Goal: Transaction & Acquisition: Obtain resource

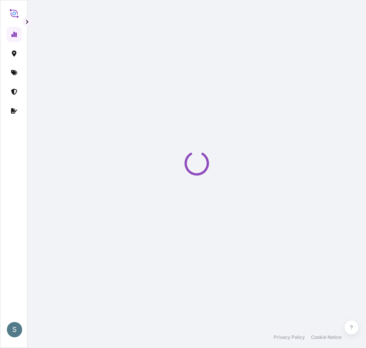
select select "2025"
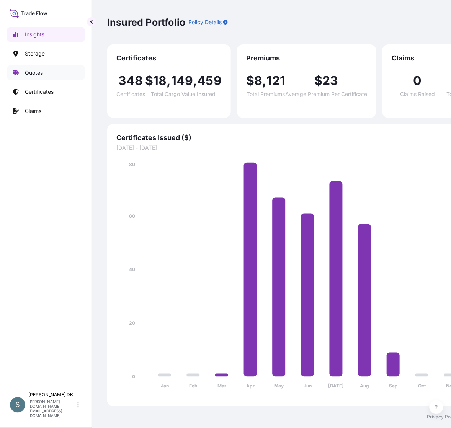
click at [50, 73] on link "Quotes" at bounding box center [46, 72] width 79 height 15
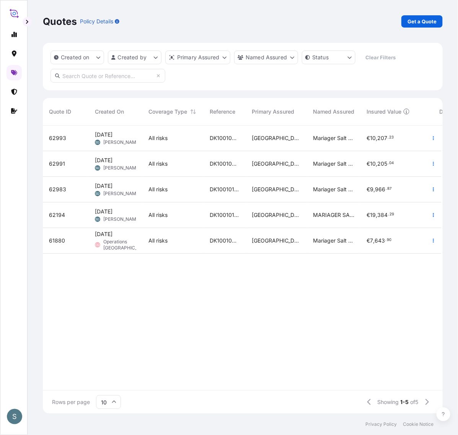
scroll to position [281, 391]
click at [366, 31] on div "Quotes Policy Details Get a Quote" at bounding box center [243, 21] width 400 height 43
click at [366, 25] on p "Get a Quote" at bounding box center [421, 22] width 29 height 8
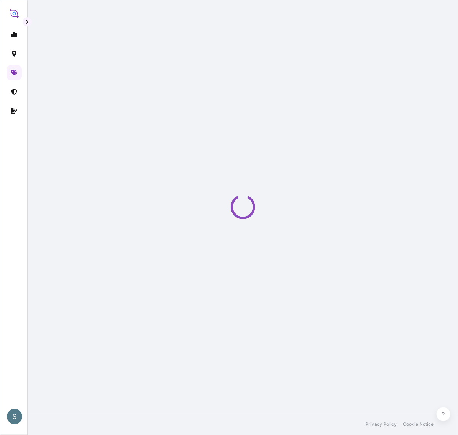
scroll to position [13, 0]
select select "Water"
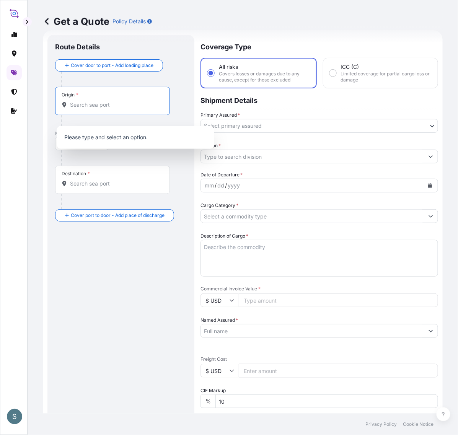
click at [98, 108] on input "Origin *" at bounding box center [115, 105] width 90 height 8
paste input "[GEOGRAPHIC_DATA], [GEOGRAPHIC_DATA]"
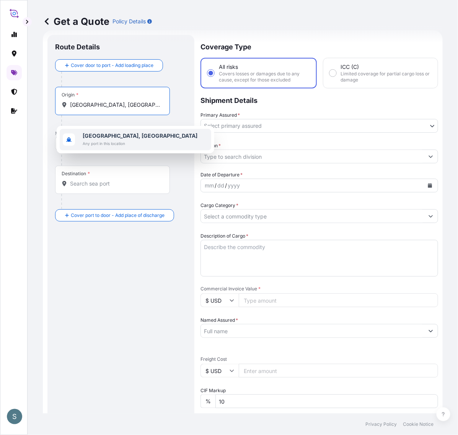
click at [105, 144] on span "Any port in this location" at bounding box center [140, 144] width 115 height 8
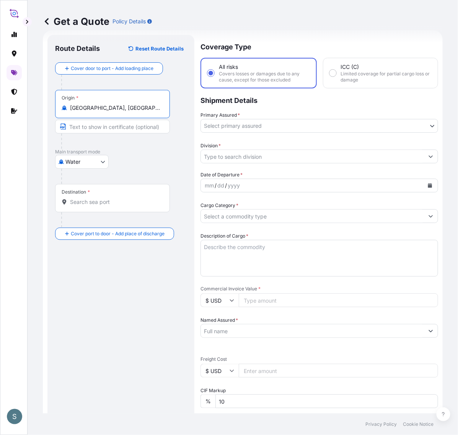
type input "[GEOGRAPHIC_DATA], [GEOGRAPHIC_DATA]"
click at [85, 206] on input "Destination *" at bounding box center [115, 202] width 90 height 8
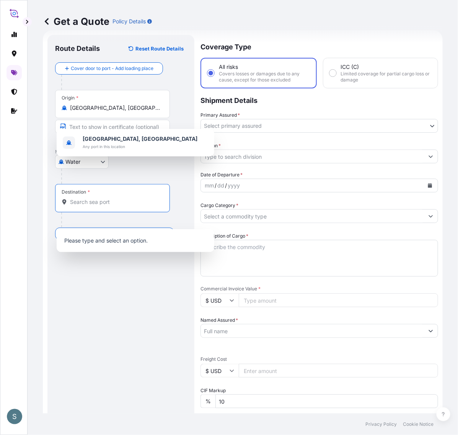
paste input "PENANG, [GEOGRAPHIC_DATA]"
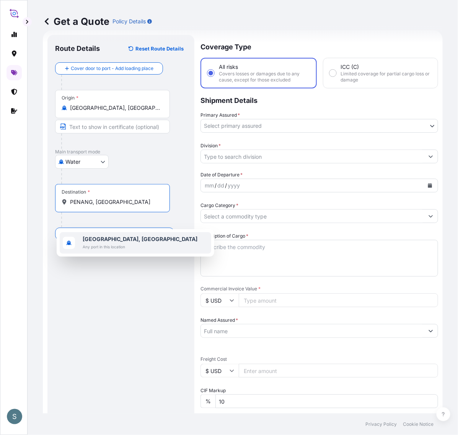
click at [88, 248] on span "Any port in this location" at bounding box center [140, 247] width 115 height 8
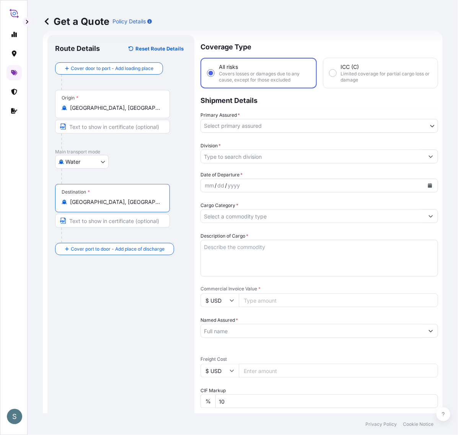
type input "[GEOGRAPHIC_DATA], [GEOGRAPHIC_DATA]"
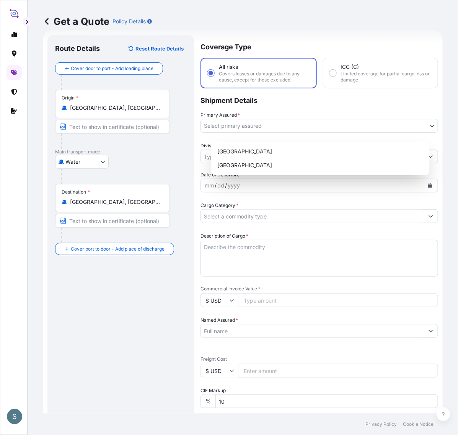
click at [236, 135] on body "1 option available. 0 options available. 1 option available. S Get a Quote Poli…" at bounding box center [229, 217] width 458 height 435
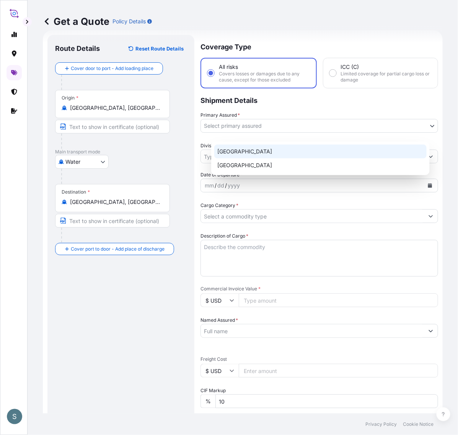
click at [239, 150] on div "[GEOGRAPHIC_DATA]" at bounding box center [320, 152] width 212 height 14
select select "31589"
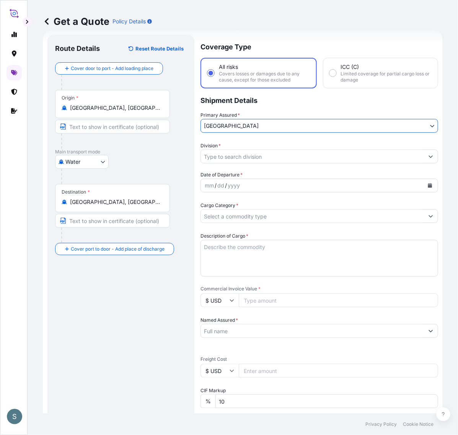
click at [236, 163] on input "Division *" at bounding box center [312, 157] width 223 height 14
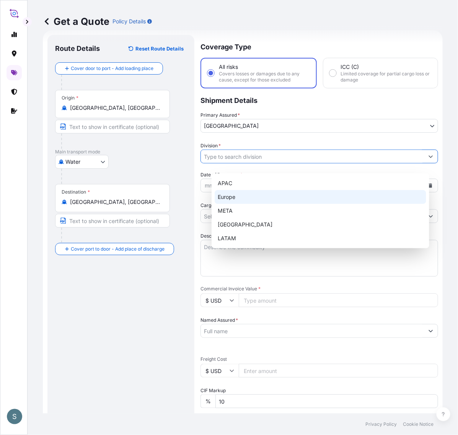
click at [220, 199] on div "Europe" at bounding box center [321, 197] width 212 height 14
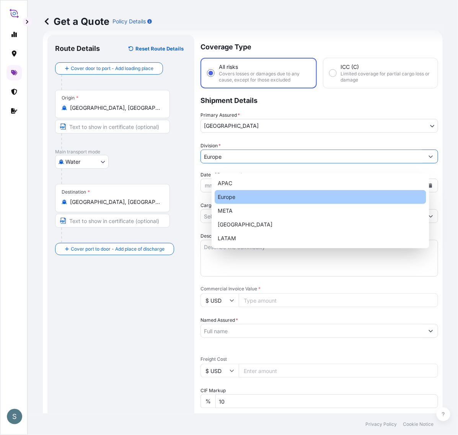
type input "Europe"
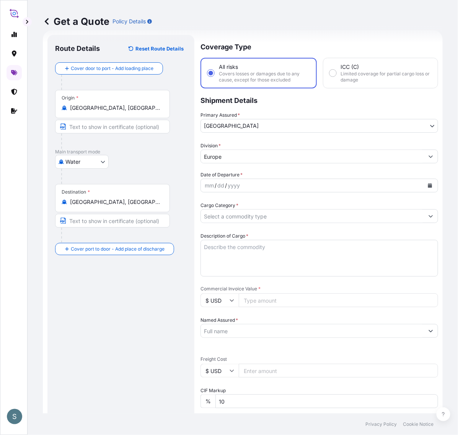
click at [194, 293] on div "Route Details Reset Route Details Cover door to port - Add loading place Place …" at bounding box center [120, 311] width 147 height 553
click at [366, 192] on button "Calendar" at bounding box center [430, 185] width 12 height 12
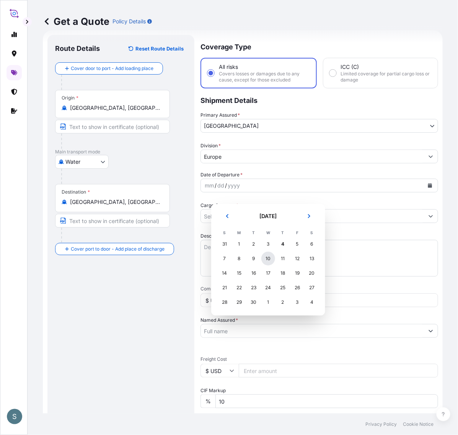
click at [270, 263] on div "10" at bounding box center [268, 259] width 14 height 14
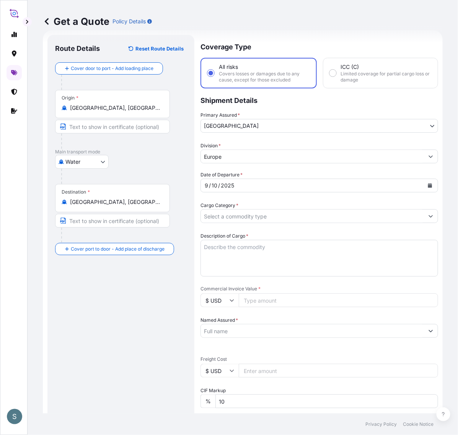
click at [146, 323] on div "Route Details Reset Route Details Cover door to port - Add loading place Place …" at bounding box center [121, 310] width 132 height 537
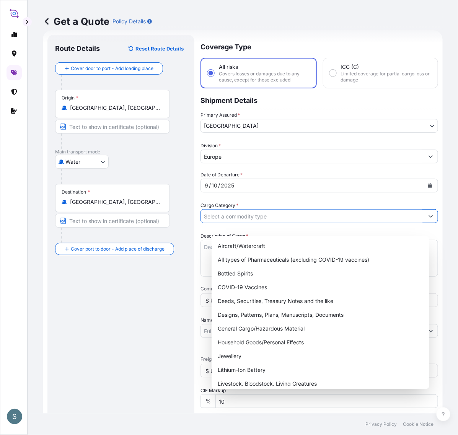
click at [230, 223] on input "Cargo Category *" at bounding box center [312, 216] width 223 height 14
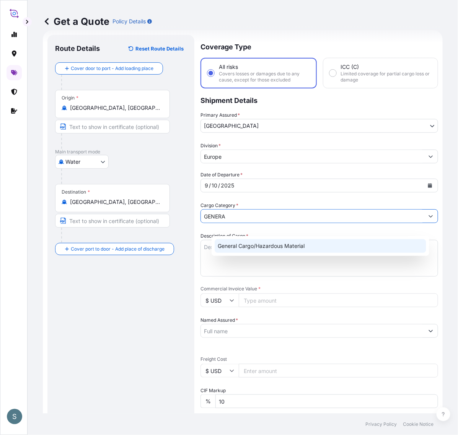
click at [233, 239] on div "General Cargo/Hazardous Material" at bounding box center [321, 246] width 212 height 14
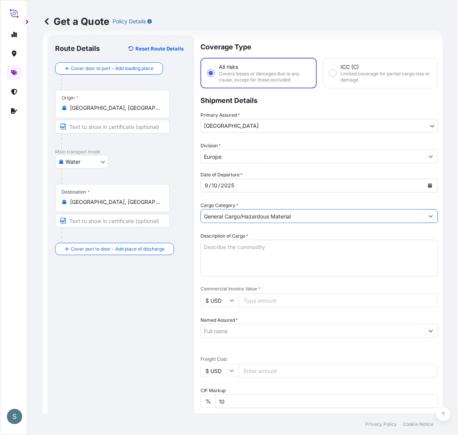
type input "General Cargo/Hazardous Material"
click at [177, 302] on div "Route Details Reset Route Details Cover door to port - Add loading place Place …" at bounding box center [121, 310] width 132 height 537
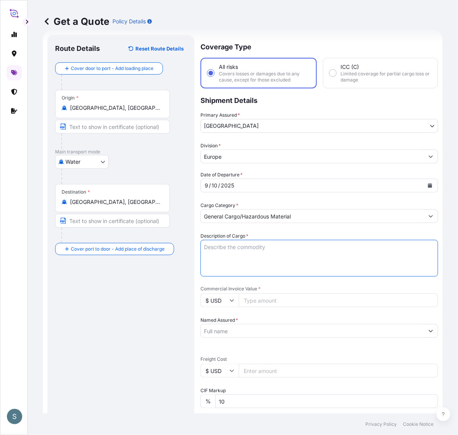
click at [234, 276] on textarea "Description of Cargo *" at bounding box center [319, 258] width 238 height 37
click at [156, 302] on div "Route Details Reset Route Details Cover door to port - Add loading place Place …" at bounding box center [121, 310] width 132 height 537
click at [225, 265] on textarea "Description of Cargo *" at bounding box center [319, 258] width 238 height 37
paste textarea "SANAL P, [MEDICAL_DATA], PHARMACEUTICAL QUALITY"
click at [213, 267] on textarea "SANAL P, [MEDICAL_DATA], PHARMACEUTICAL QUALITY" at bounding box center [319, 258] width 238 height 37
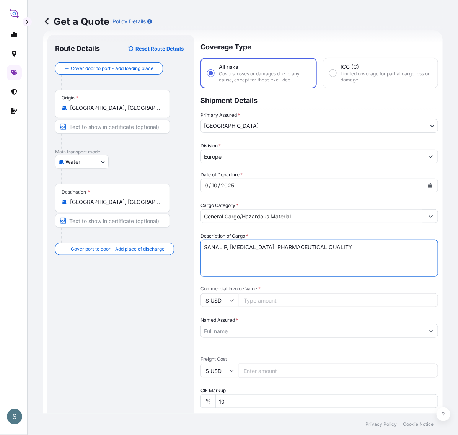
type textarea "SANAL P, [MEDICAL_DATA], PHARMACEUTICAL QUALITY"
click at [129, 326] on div "Route Details Reset Route Details Cover door to port - Add loading place Place …" at bounding box center [121, 310] width 132 height 537
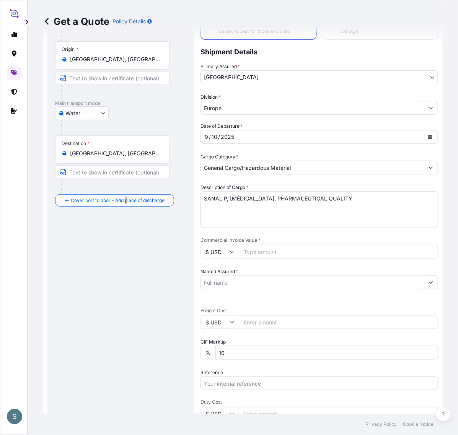
scroll to position [93, 0]
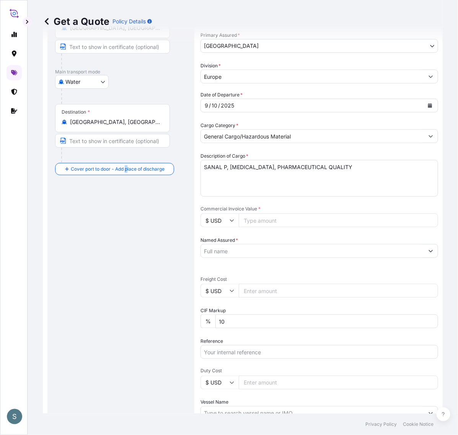
click at [236, 227] on input "$ USD" at bounding box center [219, 220] width 38 height 14
click at [236, 255] on div "€ EUR" at bounding box center [230, 254] width 32 height 15
type input "€ EUR"
click at [233, 298] on input "$ USD" at bounding box center [219, 291] width 38 height 14
click at [235, 326] on div "€ EUR" at bounding box center [230, 328] width 32 height 15
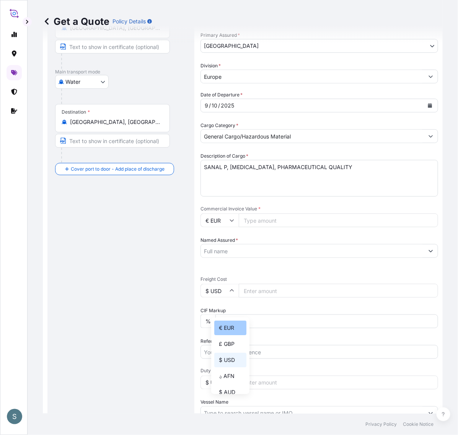
type input "€ EUR"
click at [162, 314] on div "Route Details Reset Route Details Cover door to port - Add loading place Place …" at bounding box center [121, 231] width 132 height 537
click at [267, 227] on input "Commercial Invoice Value *" at bounding box center [338, 220] width 199 height 14
paste input "6517.00"
type input "6517.00"
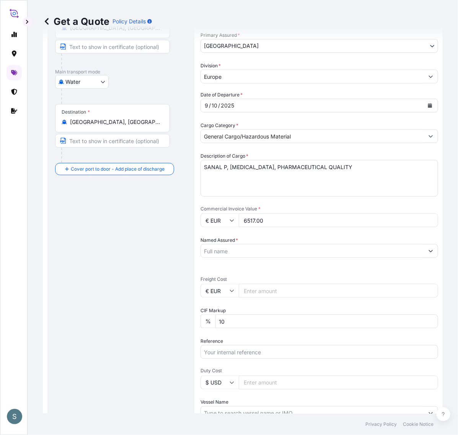
click at [249, 258] on div at bounding box center [319, 251] width 238 height 14
click at [247, 258] on input "Named Assured *" at bounding box center [312, 251] width 223 height 14
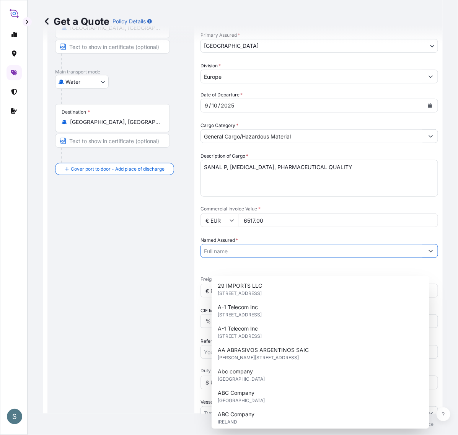
paste input "Mariager Salt Specialties A/S"
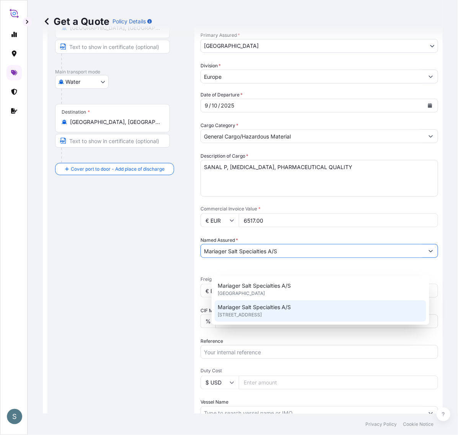
click at [247, 317] on span "[STREET_ADDRESS]" at bounding box center [240, 315] width 44 height 8
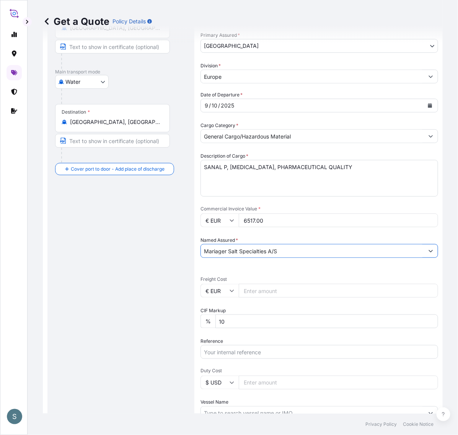
type input "Mariager Salt Specialties A/S"
click at [161, 320] on div "Route Details Reset Route Details Cover door to port - Add loading place Place …" at bounding box center [121, 231] width 132 height 537
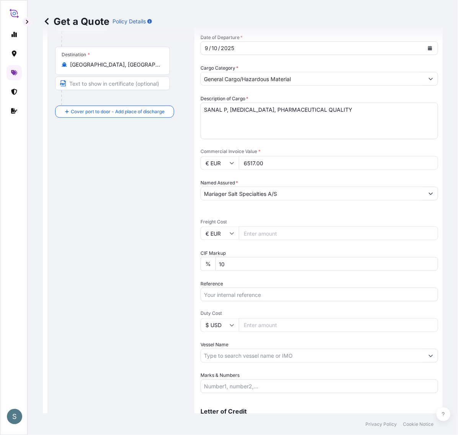
scroll to position [172, 0]
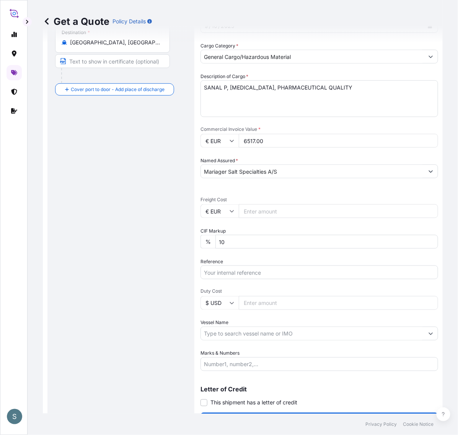
click at [259, 218] on input "Freight Cost" at bounding box center [338, 211] width 199 height 14
paste input "1374.77"
type input "1374.77"
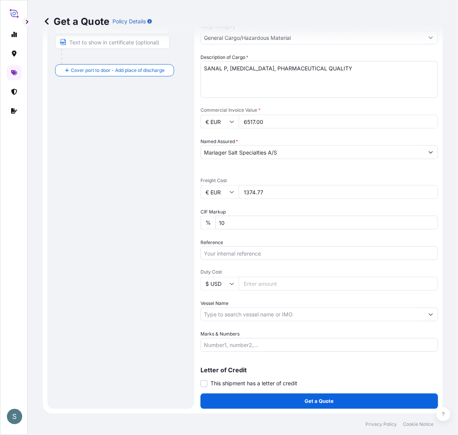
scroll to position [218, 0]
click at [169, 253] on div "Route Details Reset Route Details Cover door to port - Add loading place Place …" at bounding box center [121, 132] width 132 height 537
click at [230, 247] on input "Reference" at bounding box center [319, 253] width 238 height 14
paste input "DK1001019720 2592570"
click at [256, 248] on input "DK1001019720 2592570" at bounding box center [319, 253] width 238 height 14
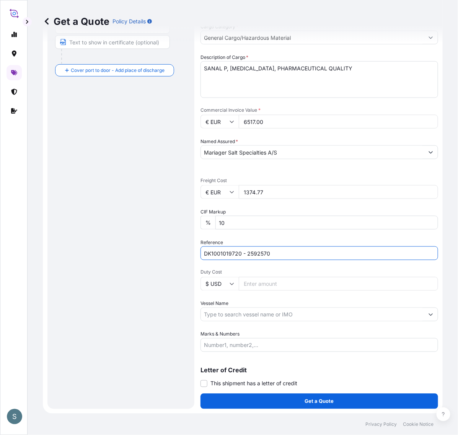
type input "DK1001019720 - 2592570"
click at [187, 272] on div "Route Details Reset Route Details Cover door to port - Add loading place Place …" at bounding box center [121, 132] width 132 height 537
click at [257, 311] on input "Vessel Name" at bounding box center [312, 315] width 223 height 14
paste input "VALENCIA EXPRESS"
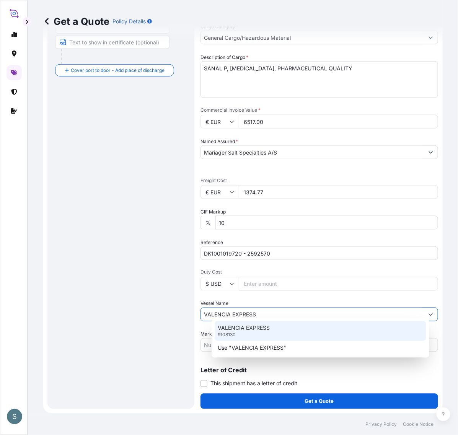
click at [261, 335] on div "VALENCIA EXPRESS 9108130" at bounding box center [321, 331] width 212 height 20
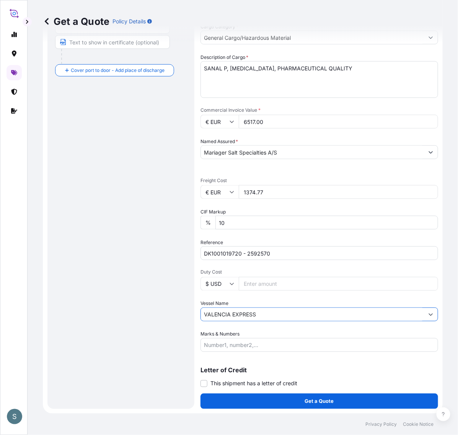
type input "VALENCIA EXPRESS"
click at [158, 348] on div "Route Details Reset Route Details Cover door to port - Add loading place Place …" at bounding box center [121, 132] width 132 height 537
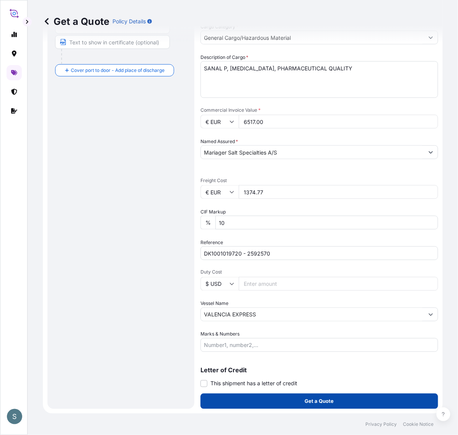
click at [234, 348] on button "Get a Quote" at bounding box center [319, 401] width 238 height 15
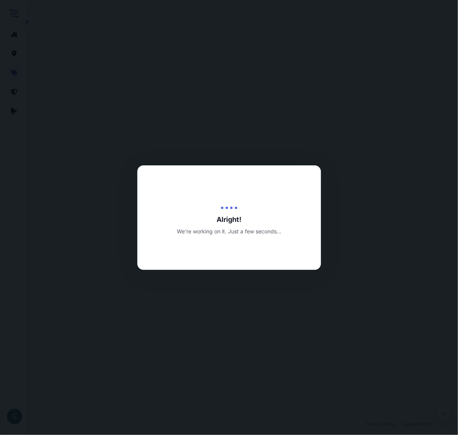
select select "Water"
select select "31589"
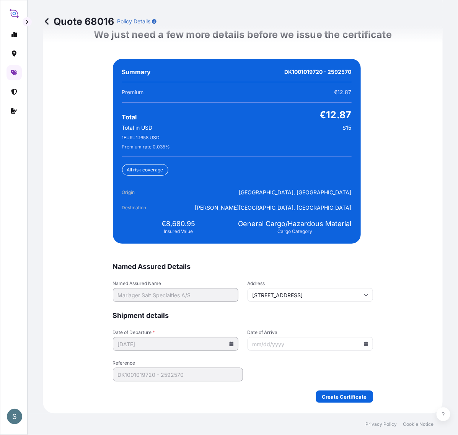
scroll to position [1851, 0]
drag, startPoint x: 163, startPoint y: 242, endPoint x: 190, endPoint y: 243, distance: 27.6
click at [190, 228] on span "€8,680.95" at bounding box center [179, 223] width 34 height 9
copy span "8,680.95"
click at [192, 244] on div "Summary DK1001019720 - 2592570 Premium €12.87 Total €12.87 Total in USD $15 1 E…" at bounding box center [237, 151] width 248 height 185
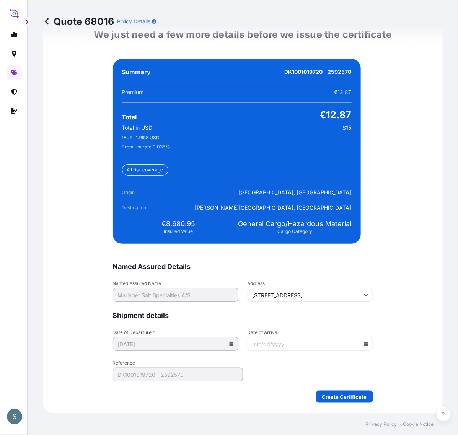
click at [364, 346] on icon at bounding box center [366, 344] width 5 height 5
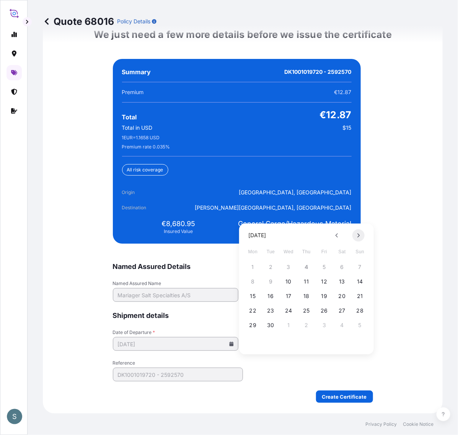
click at [356, 234] on button at bounding box center [358, 236] width 12 height 12
click at [357, 234] on icon at bounding box center [358, 235] width 3 height 5
click at [345, 284] on button "8" at bounding box center [342, 282] width 12 height 12
type input "[DATE]"
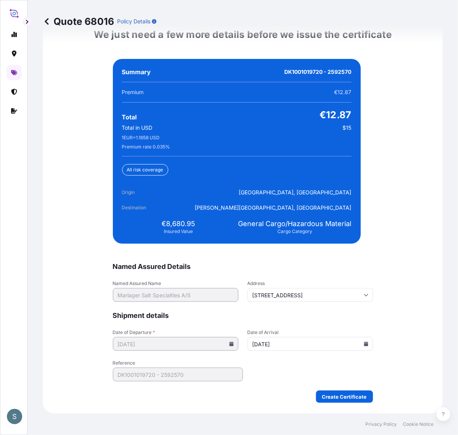
click at [366, 343] on div "We just need a few more details before we issue the certificate Named Assured D…" at bounding box center [243, 216] width 400 height 396
drag, startPoint x: 163, startPoint y: 244, endPoint x: 195, endPoint y: 247, distance: 33.0
click at [195, 234] on div "€8,680.95 Insured Value" at bounding box center [178, 226] width 113 height 15
copy span "8,680.95"
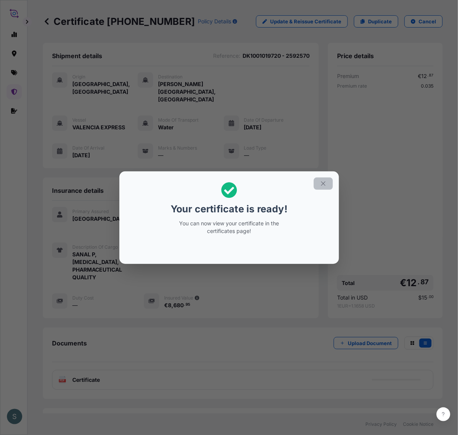
click at [327, 181] on icon "button" at bounding box center [323, 183] width 7 height 7
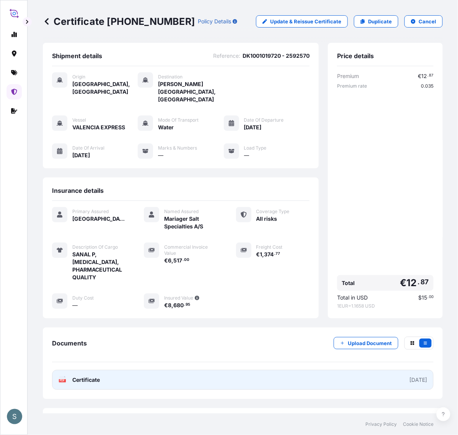
click at [226, 348] on link "PDF Certificate [DATE]" at bounding box center [242, 380] width 381 height 20
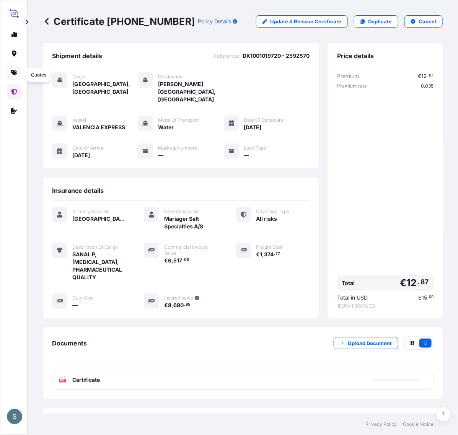
click at [19, 77] on link at bounding box center [14, 72] width 15 height 15
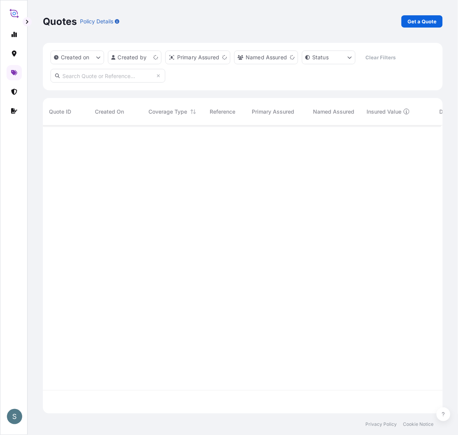
scroll to position [281, 391]
click at [366, 20] on p "Get a Quote" at bounding box center [421, 22] width 29 height 8
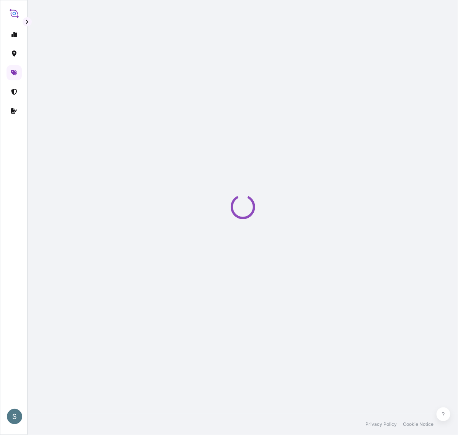
select select "Water"
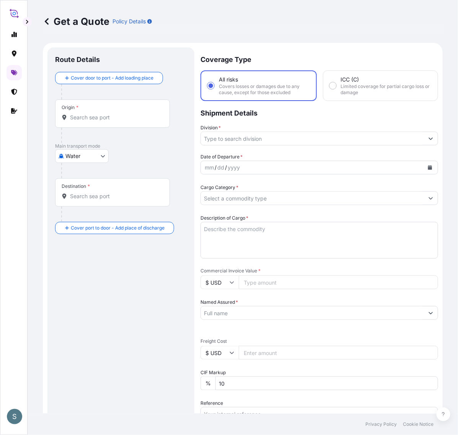
scroll to position [13, 0]
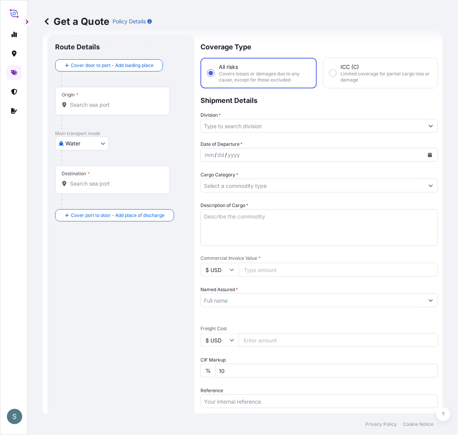
click at [81, 109] on input "Origin *" at bounding box center [115, 105] width 90 height 8
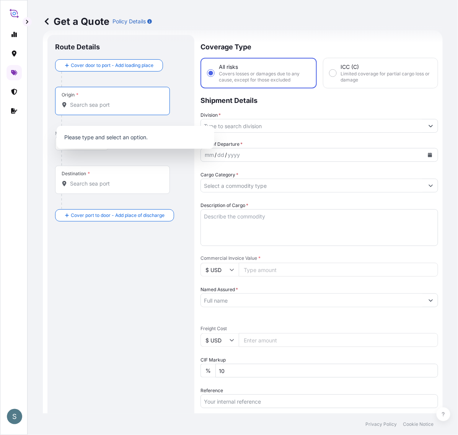
paste input "[GEOGRAPHIC_DATA], [GEOGRAPHIC_DATA]"
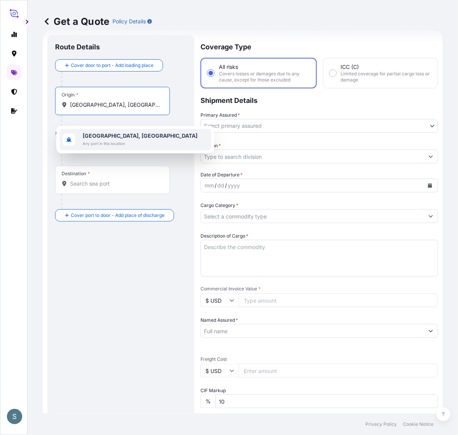
click at [104, 145] on span "Any port in this location" at bounding box center [140, 144] width 115 height 8
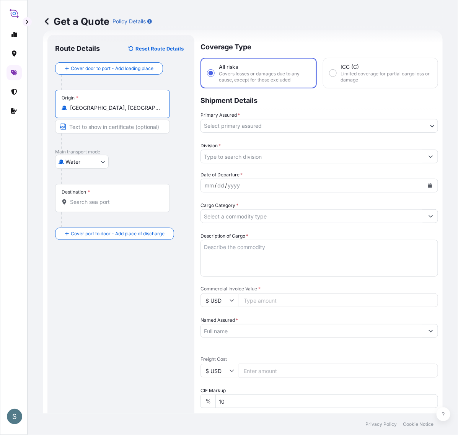
type input "[GEOGRAPHIC_DATA], [GEOGRAPHIC_DATA]"
click at [112, 206] on input "Destination *" at bounding box center [115, 202] width 90 height 8
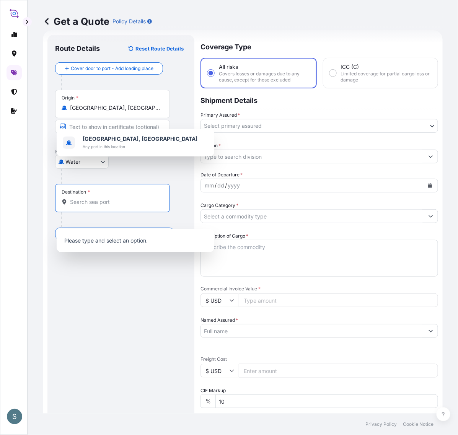
paste input "WEIHAI"
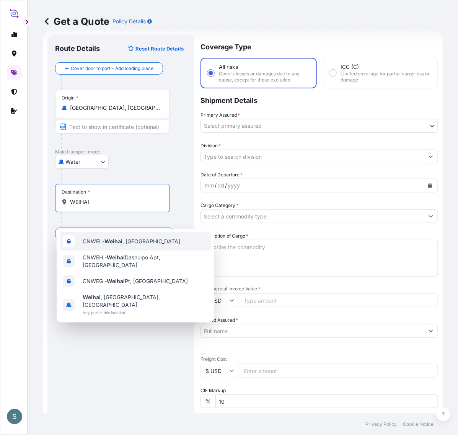
click at [107, 248] on div "CNWEI - [GEOGRAPHIC_DATA] , [GEOGRAPHIC_DATA]" at bounding box center [135, 241] width 151 height 18
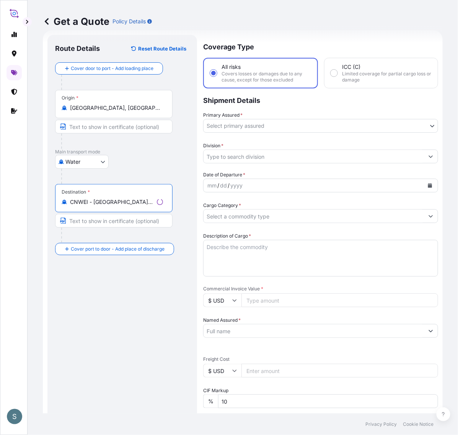
type input "CNWEI - [GEOGRAPHIC_DATA], [GEOGRAPHIC_DATA]"
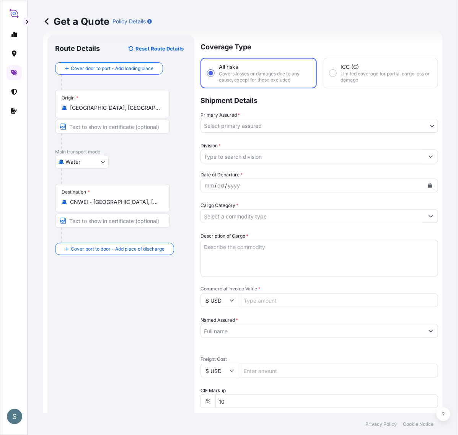
click at [144, 312] on div "Route Details Reset Route Details Cover door to port - Add loading place Place …" at bounding box center [121, 310] width 132 height 537
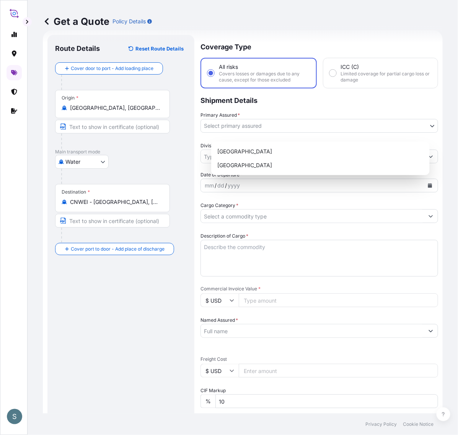
click at [251, 130] on body "1 option available. 0 options available. 4 options available. S Get a Quote Pol…" at bounding box center [229, 217] width 458 height 435
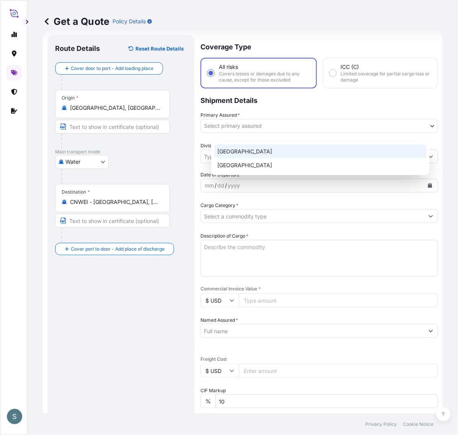
click at [257, 148] on div "[GEOGRAPHIC_DATA]" at bounding box center [320, 152] width 212 height 14
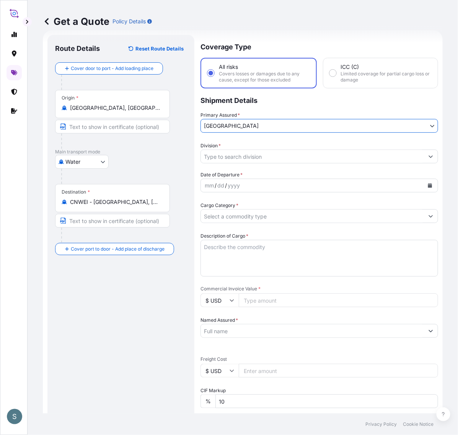
click at [257, 163] on input "Division *" at bounding box center [312, 157] width 223 height 14
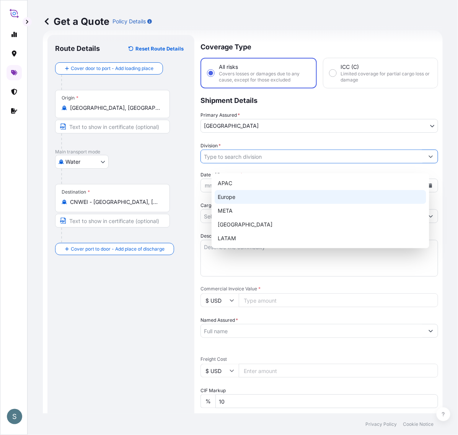
click at [243, 192] on div "Europe" at bounding box center [321, 197] width 212 height 14
type input "Europe"
click at [366, 194] on div "Europe" at bounding box center [321, 197] width 212 height 14
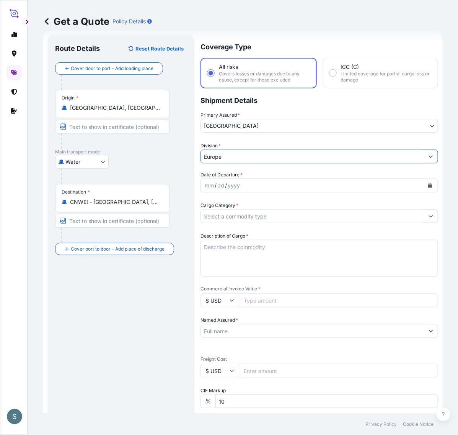
click at [366, 188] on icon "Calendar" at bounding box center [430, 185] width 4 height 5
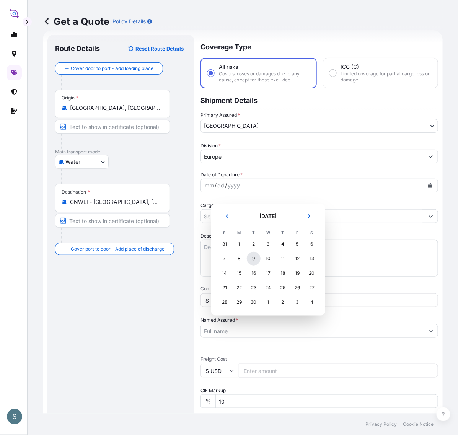
click at [258, 263] on div "9" at bounding box center [254, 259] width 14 height 14
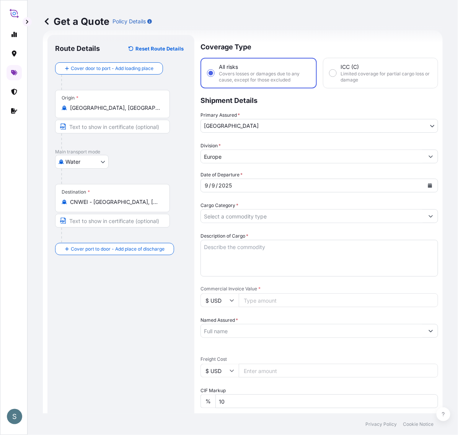
click at [173, 302] on div "Route Details Reset Route Details Cover door to port - Add loading place Place …" at bounding box center [121, 310] width 132 height 537
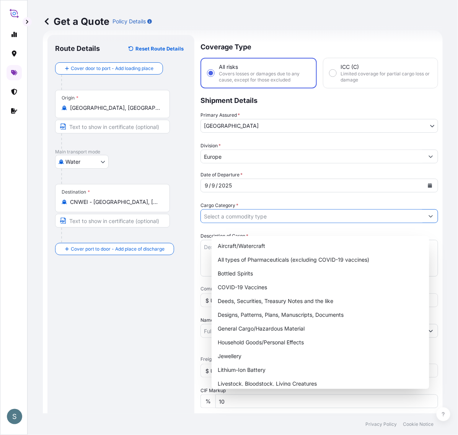
click at [236, 223] on input "Cargo Category *" at bounding box center [312, 216] width 223 height 14
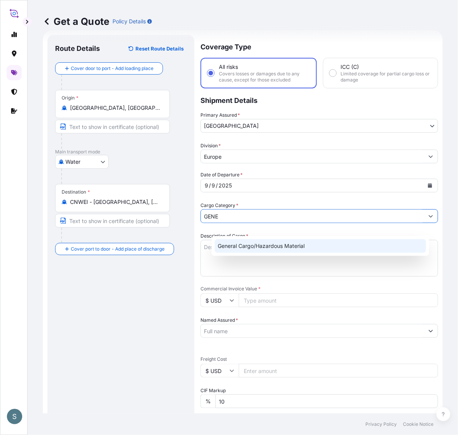
click at [249, 247] on div "General Cargo/Hazardous Material" at bounding box center [321, 246] width 212 height 14
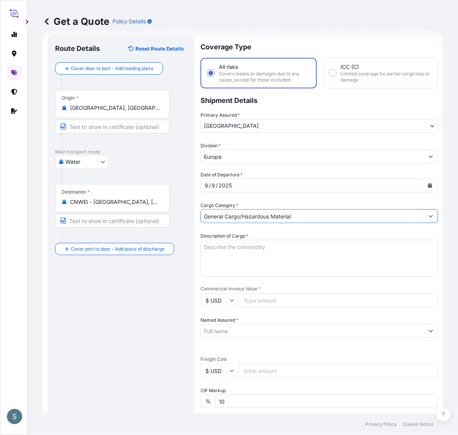
type input "General Cargo/Hazardous Material"
click at [145, 328] on div "Route Details Reset Route Details Cover door to port - Add loading place Place …" at bounding box center [121, 310] width 132 height 537
click at [156, 290] on div "Route Details Reset Route Details Cover door to port - Add loading place Place …" at bounding box center [121, 310] width 132 height 537
click at [247, 263] on textarea "Description of Cargo *" at bounding box center [319, 258] width 238 height 37
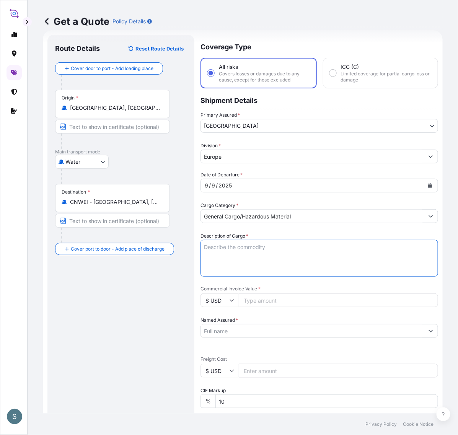
paste textarea "SANAL P+ CHINA, [MEDICAL_DATA], PHARMACEUTICAL QU"
click at [279, 268] on textarea "SANAL P+ CHINA, [MEDICAL_DATA], PHARMACEUTICAL QU" at bounding box center [319, 258] width 238 height 37
click at [215, 269] on textarea "SANAL P+ CHINA, [MEDICAL_DATA], PHARMACEUTICAL QUALITY" at bounding box center [319, 258] width 238 height 37
type textarea "SANAL P+ CHINA, [MEDICAL_DATA], PHARMACEUTICAL QUALITY"
drag, startPoint x: 158, startPoint y: 320, endPoint x: 136, endPoint y: 312, distance: 23.1
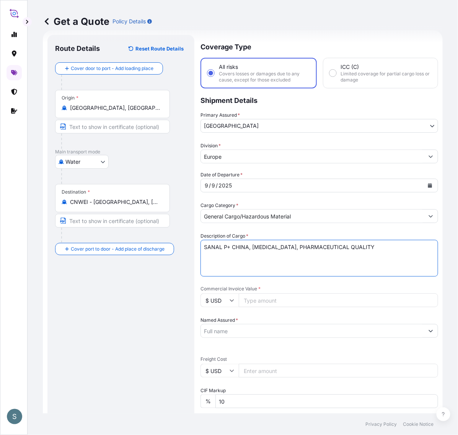
click at [156, 320] on div "Route Details Reset Route Details Cover door to port - Add loading place Place …" at bounding box center [121, 310] width 132 height 537
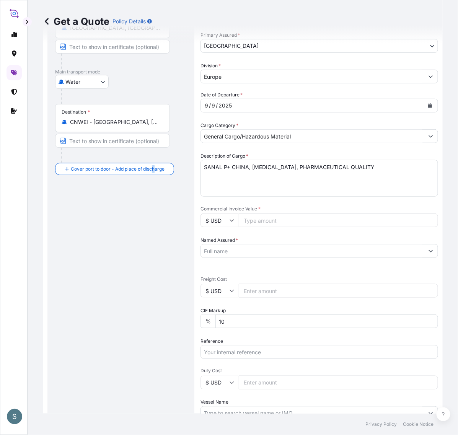
click at [159, 256] on div "Route Details Reset Route Details Cover door to port - Add loading place Place …" at bounding box center [121, 231] width 132 height 537
click at [288, 227] on input "Commercial Invoice Value *" at bounding box center [338, 220] width 199 height 14
paste input "54880.00"
type input "54880.00"
click at [251, 258] on input "Named Assured *" at bounding box center [312, 251] width 223 height 14
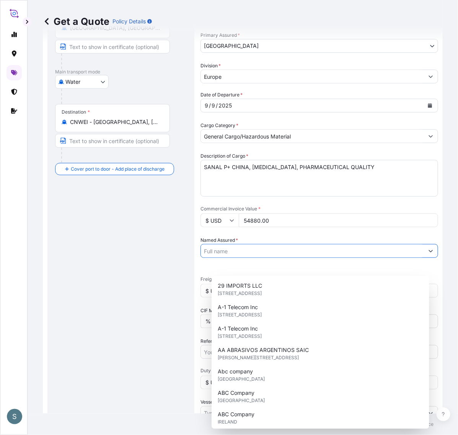
paste input "Mariager Salt Specialties A/S"
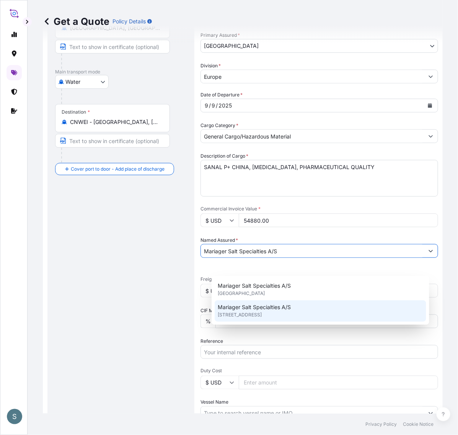
click at [261, 318] on span "[STREET_ADDRESS]" at bounding box center [240, 315] width 44 height 8
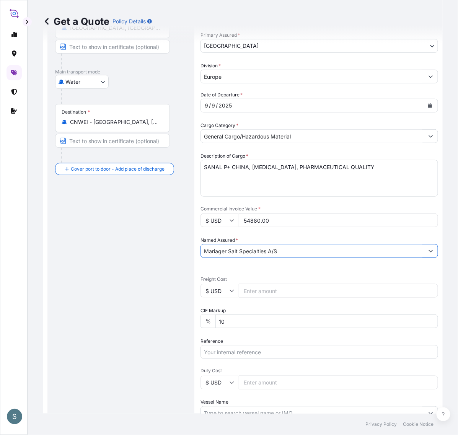
type input "Mariager Salt Specialties A/S"
click at [171, 319] on div "Route Details Reset Route Details Cover door to port - Add loading place Place …" at bounding box center [121, 231] width 132 height 537
click at [239, 298] on input "$ USD" at bounding box center [219, 291] width 38 height 14
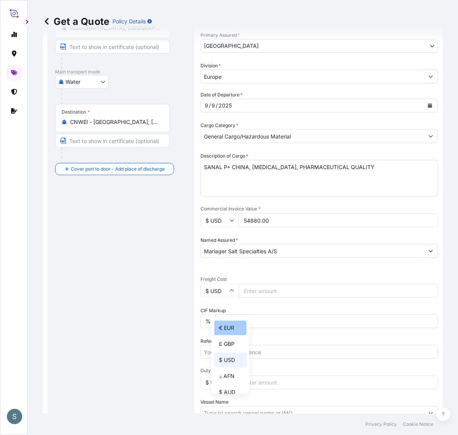
click at [235, 329] on div "€ EUR" at bounding box center [230, 328] width 32 height 15
type input "€ EUR"
click at [272, 298] on input "Freight Cost" at bounding box center [338, 291] width 199 height 14
paste input "9392.95"
type input "9392.95"
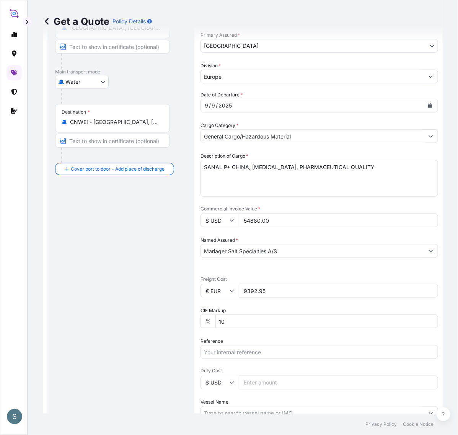
click at [177, 319] on div "Route Details Reset Route Details Cover door to port - Add loading place Place …" at bounding box center [121, 231] width 132 height 537
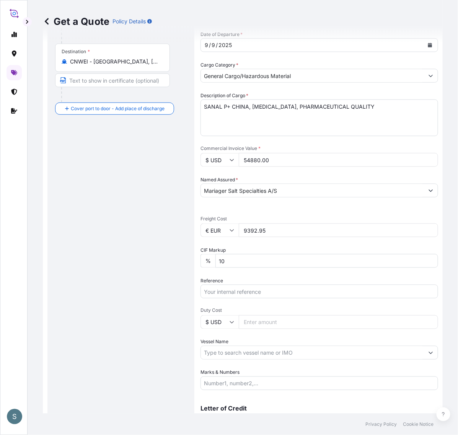
scroll to position [172, 0]
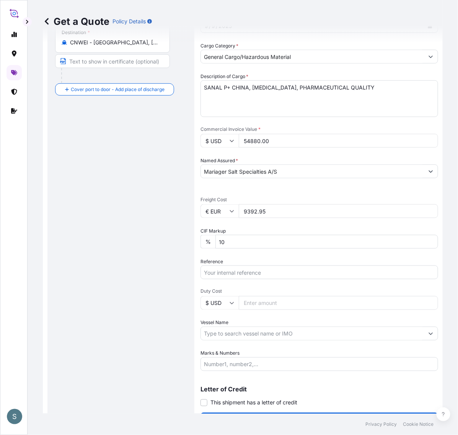
click at [159, 318] on div "Route Details Reset Route Details Cover door to port - Add loading place Place …" at bounding box center [121, 151] width 132 height 537
click at [242, 279] on input "Reference" at bounding box center [319, 272] width 238 height 14
paste input "DK1001020318 2598974"
click at [257, 279] on input "DK1001020318 2598974" at bounding box center [319, 272] width 238 height 14
type input "DK1001020318 - 2598974"
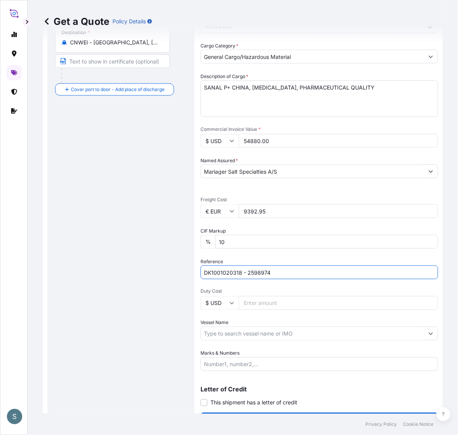
click at [102, 345] on div "Route Details Reset Route Details Cover door to port - Add loading place Place …" at bounding box center [121, 151] width 132 height 537
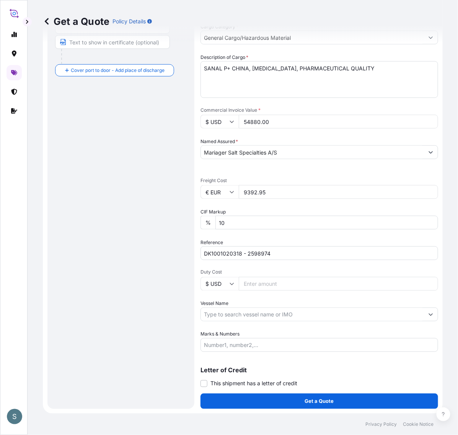
click at [239, 311] on input "Vessel Name" at bounding box center [312, 315] width 223 height 14
paste input "[PERSON_NAME]"
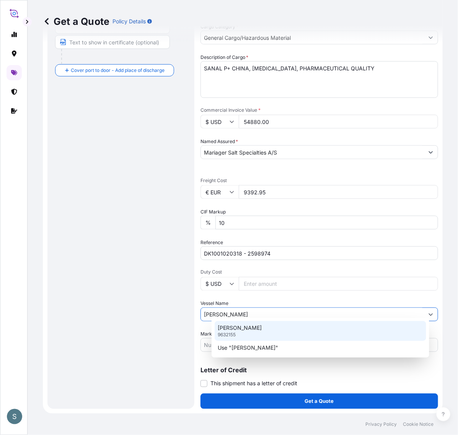
click at [243, 332] on p "[PERSON_NAME]" at bounding box center [240, 328] width 44 height 8
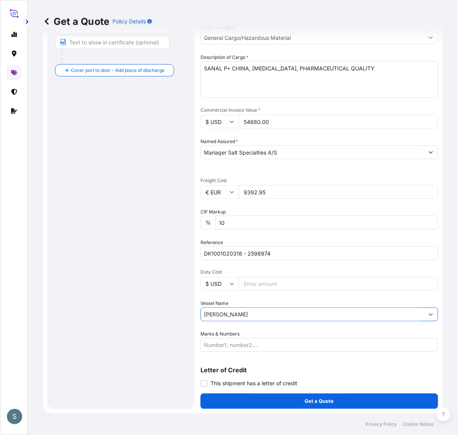
type input "[PERSON_NAME]"
click at [153, 320] on div "Route Details Reset Route Details Cover door to port - Add loading place Place …" at bounding box center [121, 132] width 132 height 537
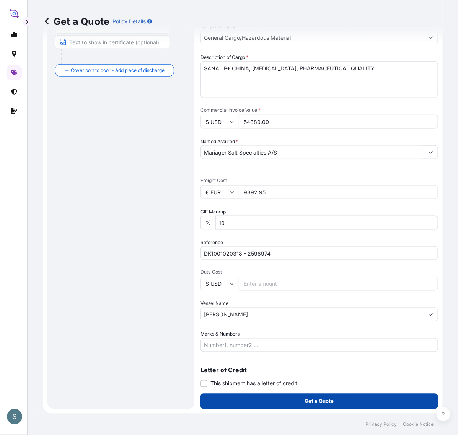
click at [305, 348] on button "Get a Quote" at bounding box center [319, 401] width 238 height 15
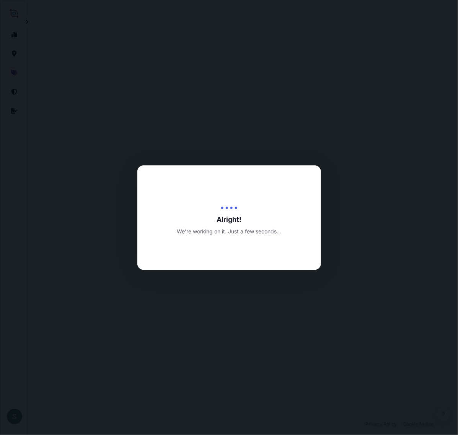
select select "Water"
select select "31589"
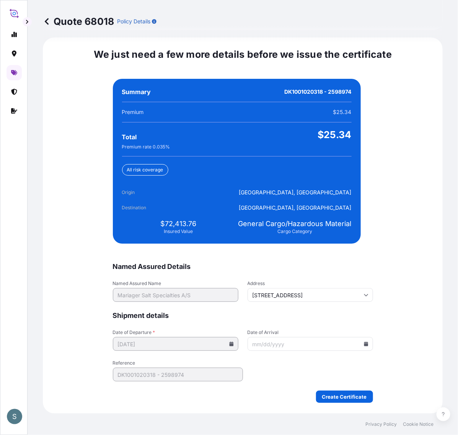
scroll to position [1831, 0]
drag, startPoint x: 161, startPoint y: 224, endPoint x: 193, endPoint y: 224, distance: 32.1
click at [193, 224] on div "$72,413.76 Insured Value" at bounding box center [178, 226] width 113 height 15
copy span "72,413.76"
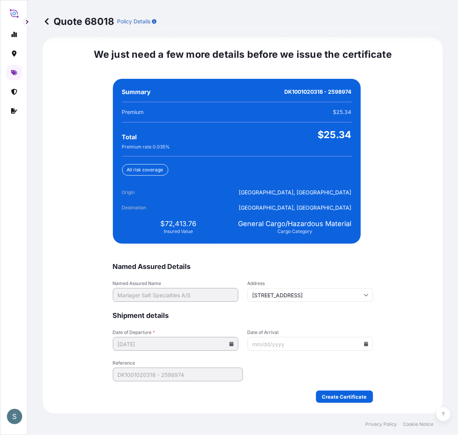
click at [363, 343] on input "Date of Arrival" at bounding box center [309, 344] width 125 height 14
click at [364, 342] on icon at bounding box center [366, 344] width 4 height 5
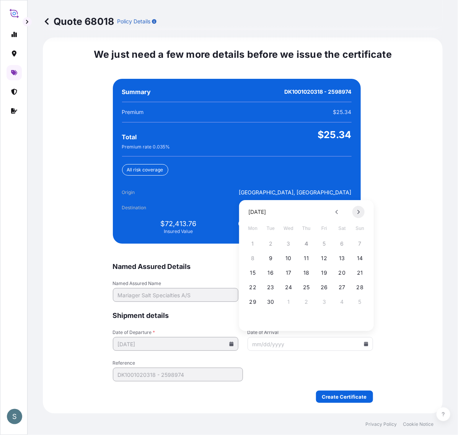
click at [359, 211] on icon at bounding box center [358, 212] width 3 height 5
click at [358, 247] on button "2" at bounding box center [360, 244] width 12 height 12
type input "[DATE]"
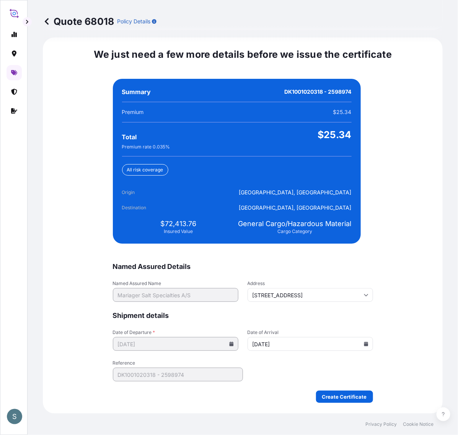
click at [366, 329] on div "We just need a few more details before we issue the certificate Named Assured D…" at bounding box center [243, 225] width 400 height 376
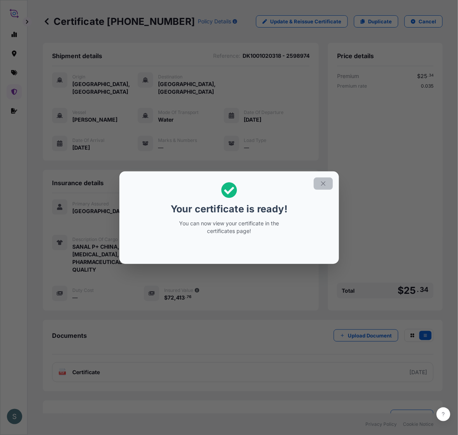
click at [326, 184] on icon "button" at bounding box center [323, 183] width 7 height 7
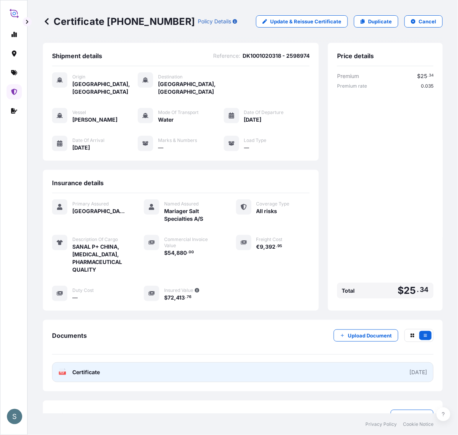
click at [233, 348] on link "PDF Certificate [DATE]" at bounding box center [242, 372] width 381 height 20
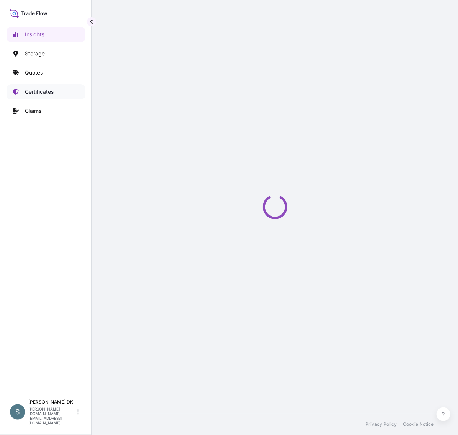
click at [50, 94] on p "Certificates" at bounding box center [39, 92] width 29 height 8
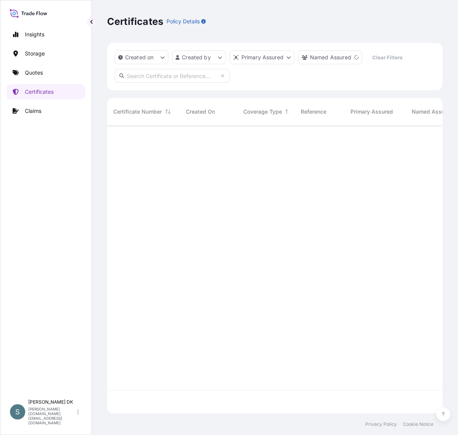
click at [134, 83] on input "text" at bounding box center [172, 76] width 115 height 14
paste input "DK1001020318"
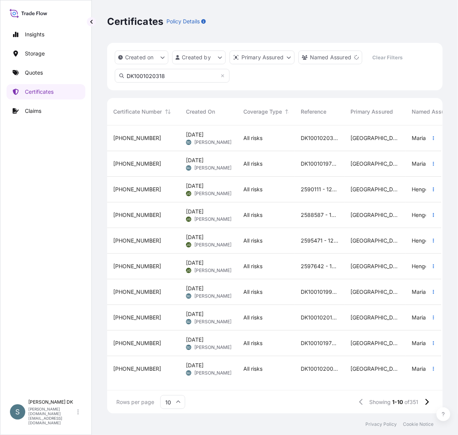
type input "DK1001020318"
click at [55, 246] on div "Insights Storage Quotes Certificates Claims" at bounding box center [46, 208] width 79 height 376
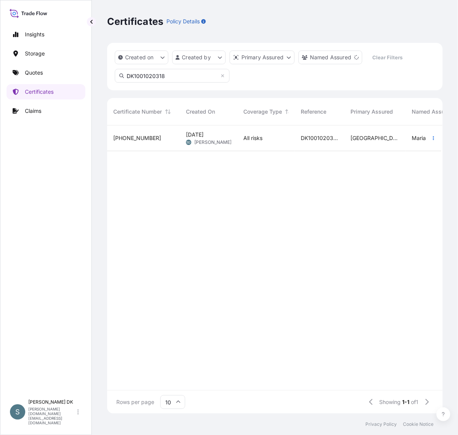
click at [270, 135] on div "All risks" at bounding box center [265, 138] width 57 height 26
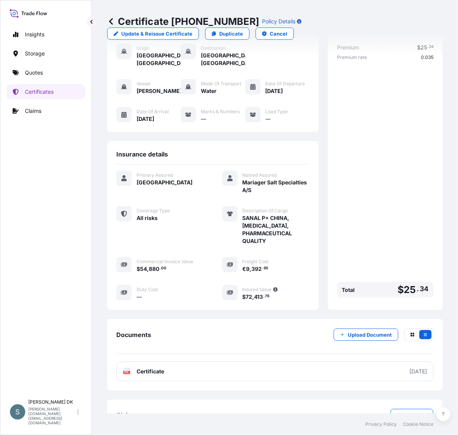
scroll to position [92, 0]
